Goal: Browse casually

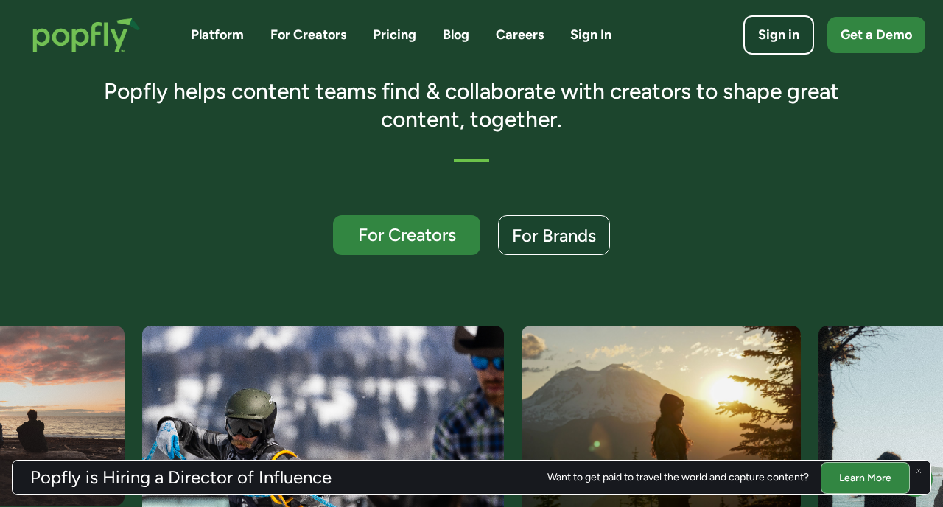
scroll to position [379, 0]
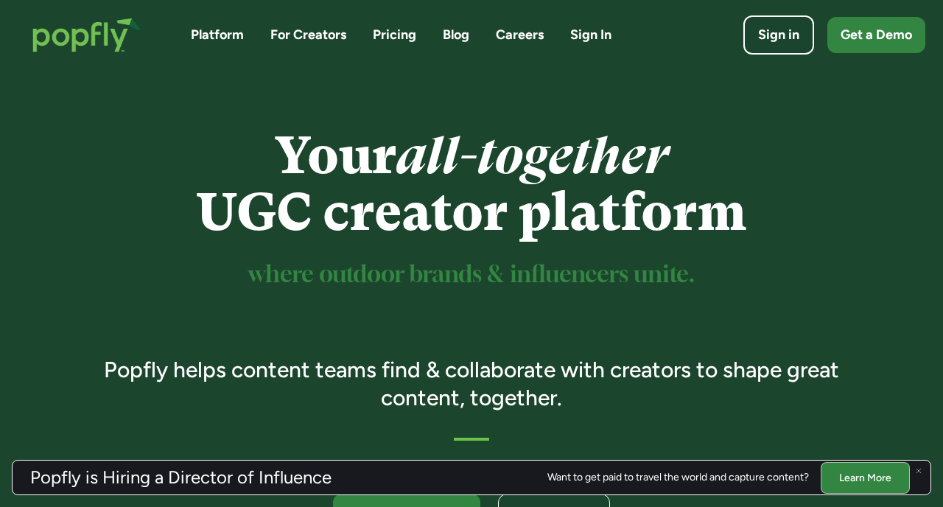
scroll to position [15, 0]
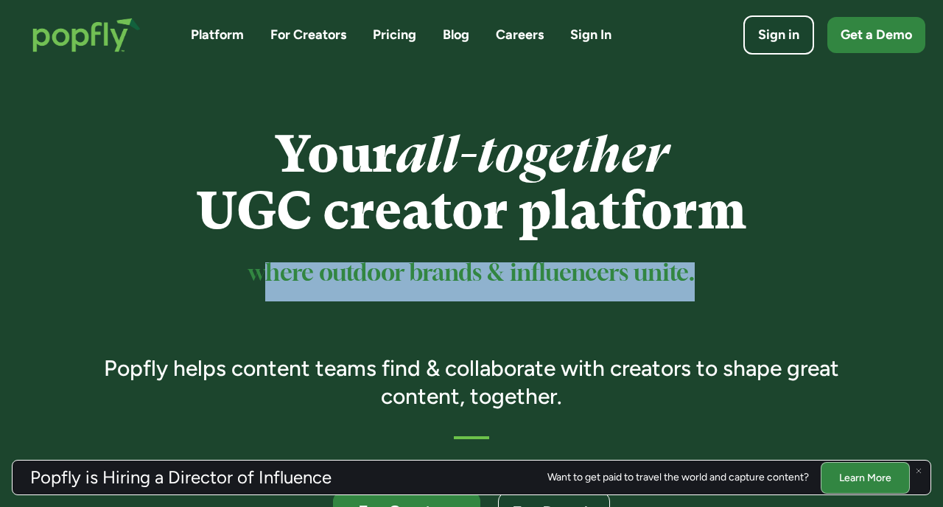
drag, startPoint x: 258, startPoint y: 273, endPoint x: 702, endPoint y: 279, distance: 443.7
click at [702, 279] on h2 "where outdoor brands & influencers unite." at bounding box center [471, 283] width 777 height 35
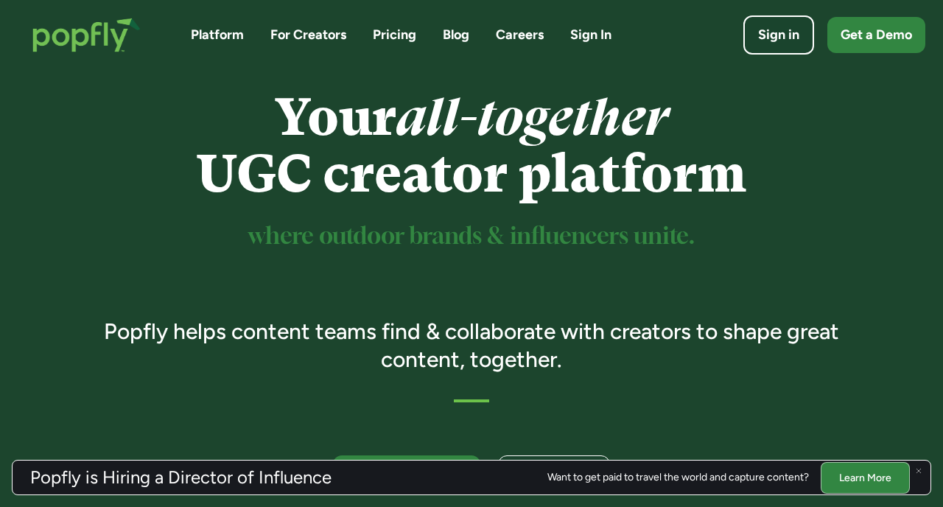
scroll to position [132, 0]
